Goal: Information Seeking & Learning: Check status

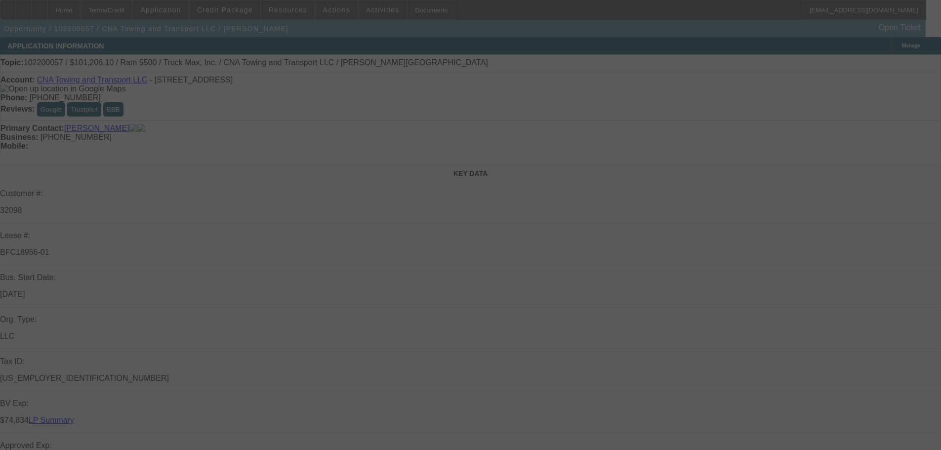
select select "0.15"
select select "2"
select select "0.1"
select select "4"
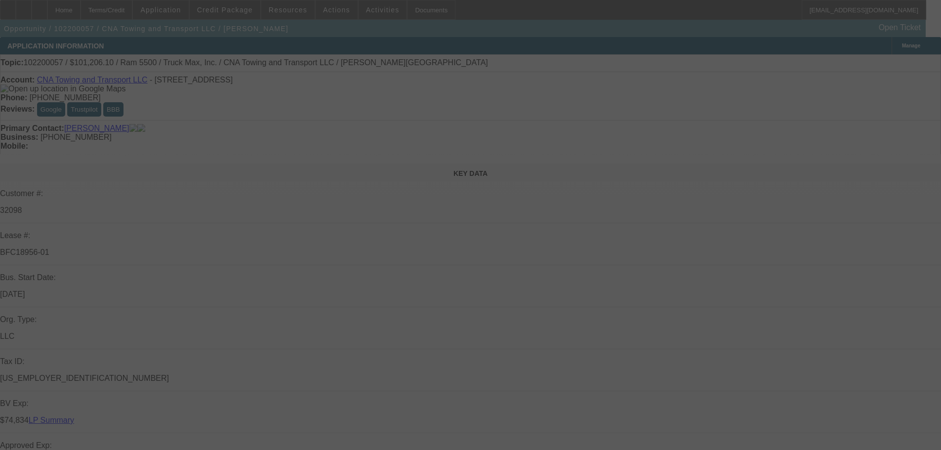
select select "0.15"
select select "2"
select select "0.1"
select select "4"
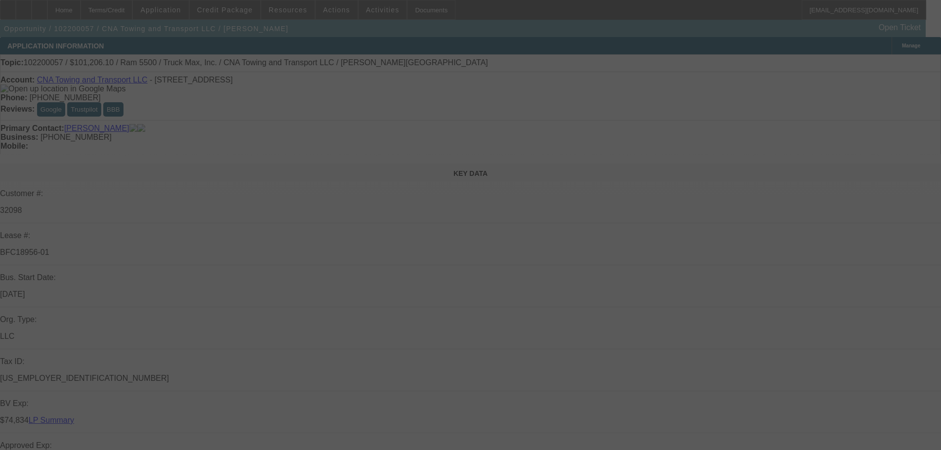
select select "0.15"
select select "2"
select select "0.1"
select select "4"
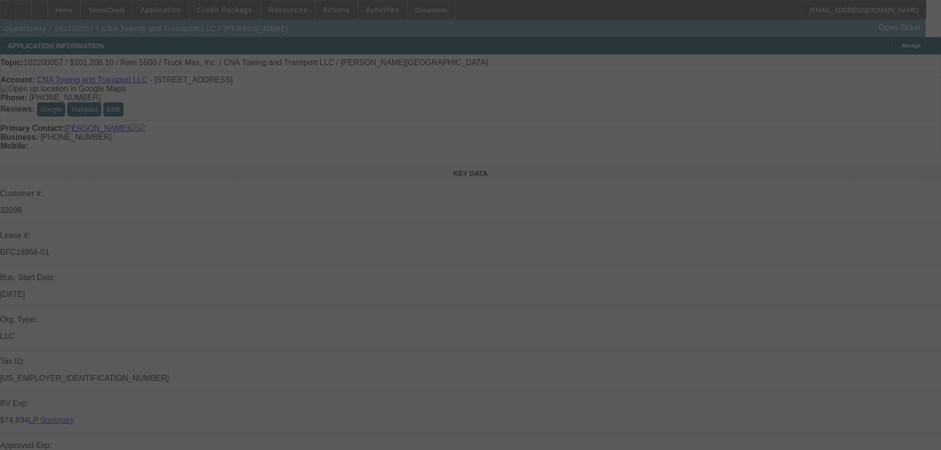
select select "0.15"
select select "2"
select select "0.1"
select select "4"
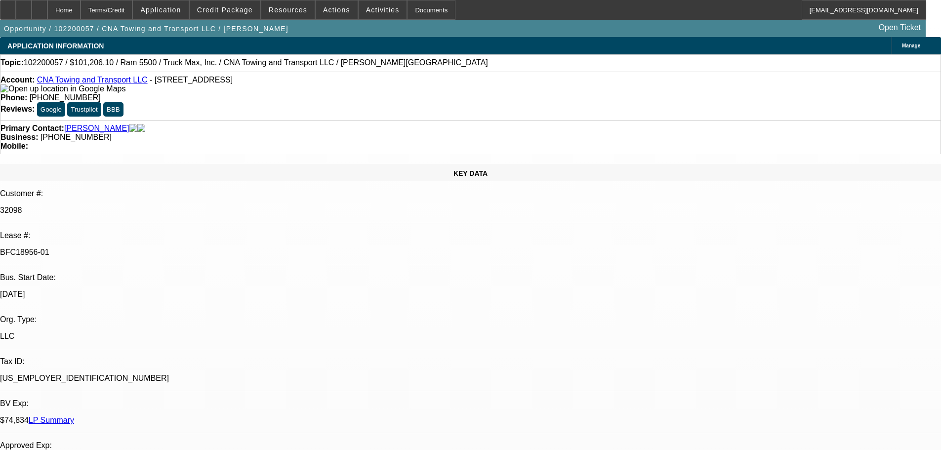
type input "bank"
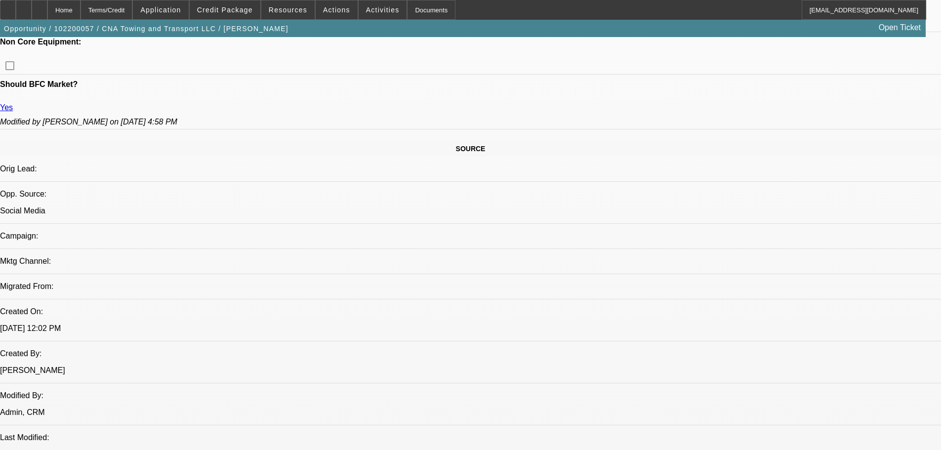
scroll to position [544, 0]
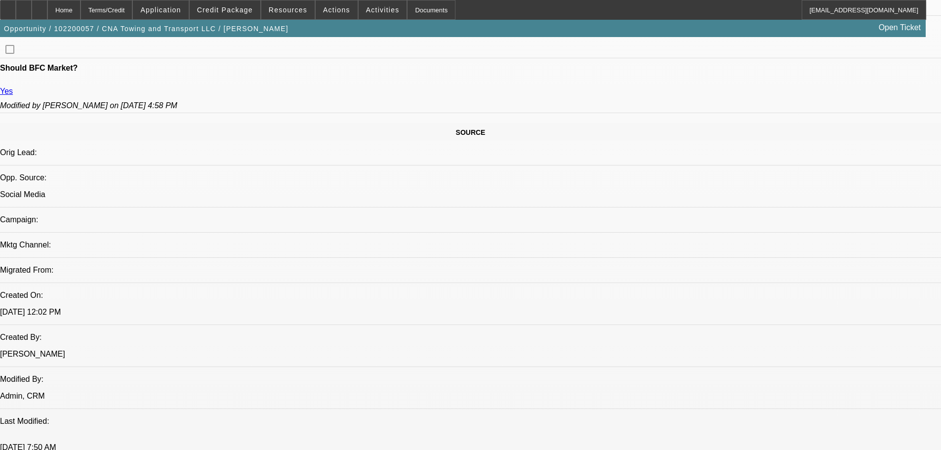
click at [227, 14] on span at bounding box center [225, 10] width 71 height 24
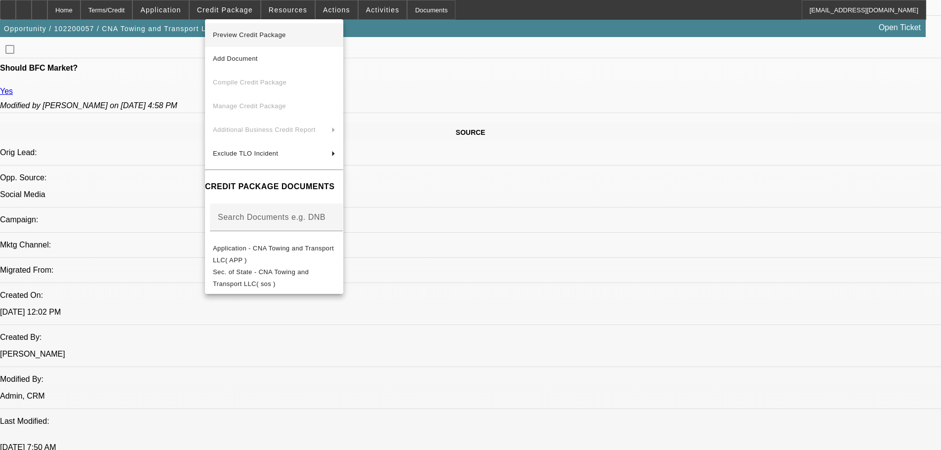
click at [282, 32] on span "Preview Credit Package" at bounding box center [249, 34] width 73 height 7
